Goal: Navigation & Orientation: Find specific page/section

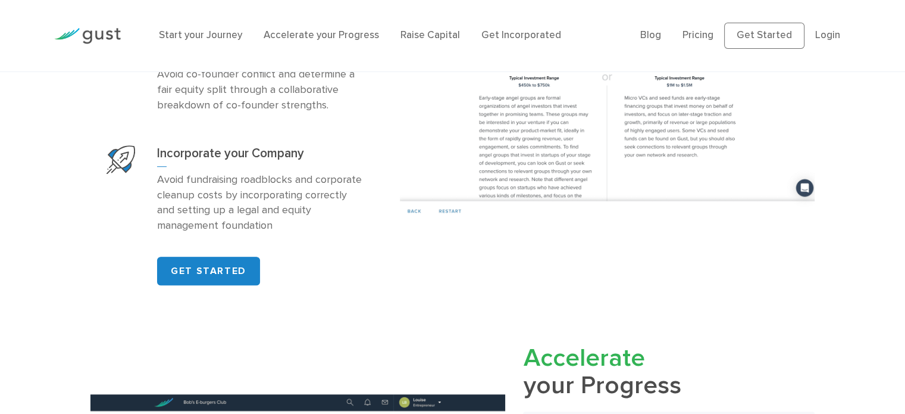
scroll to position [1012, 0]
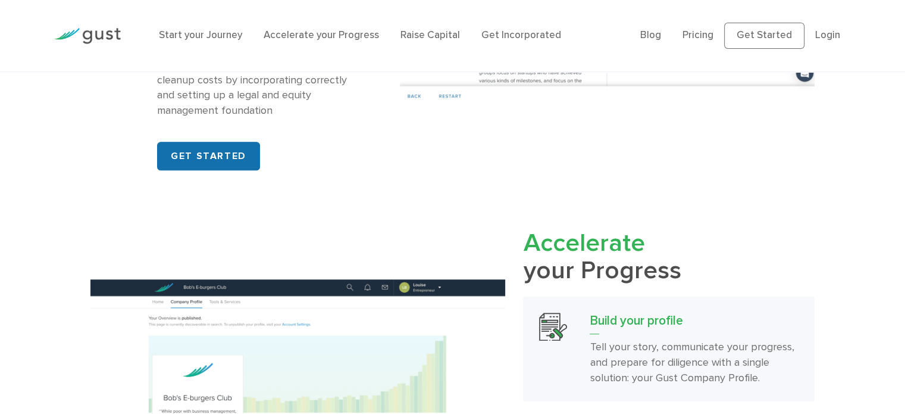
click at [251, 169] on link "GET STARTED" at bounding box center [208, 156] width 103 height 29
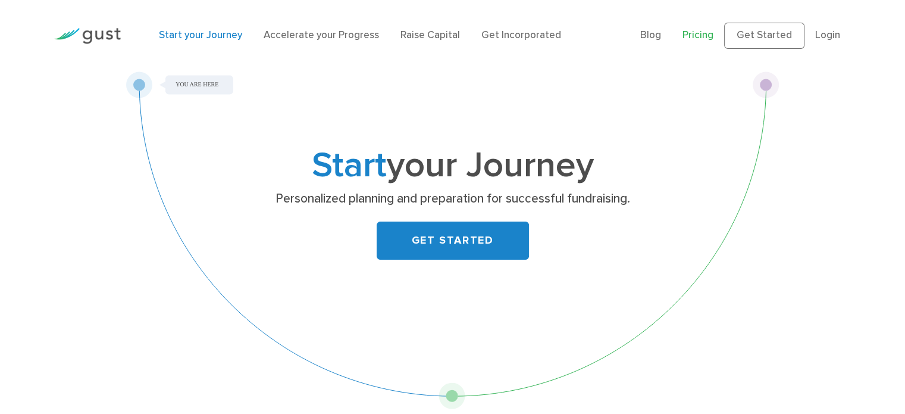
click at [705, 38] on link "Pricing" at bounding box center [698, 35] width 31 height 12
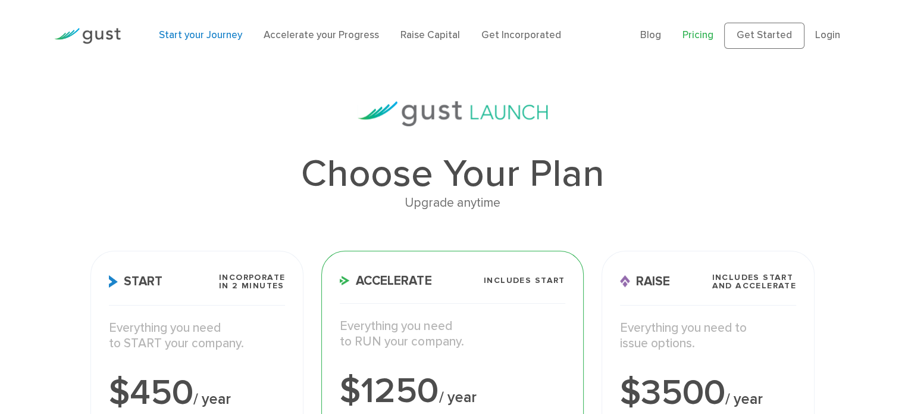
click at [186, 37] on link "Start your Journey" at bounding box center [200, 35] width 83 height 12
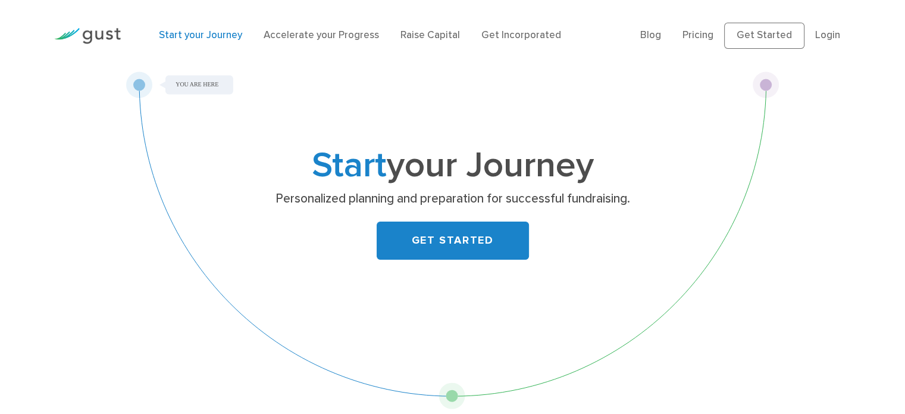
drag, startPoint x: 747, startPoint y: 354, endPoint x: 716, endPoint y: 33, distance: 322.9
